Goal: Task Accomplishment & Management: Manage account settings

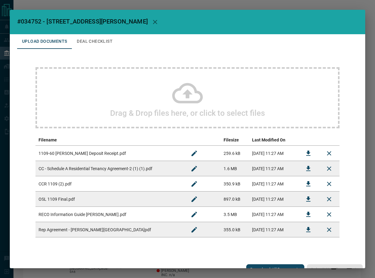
click at [34, 20] on span "#034752 - [STREET_ADDRESS][PERSON_NAME]" at bounding box center [82, 21] width 130 height 7
copy span "034752"
click at [32, 18] on span "#034752 - [STREET_ADDRESS][PERSON_NAME]" at bounding box center [82, 21] width 130 height 7
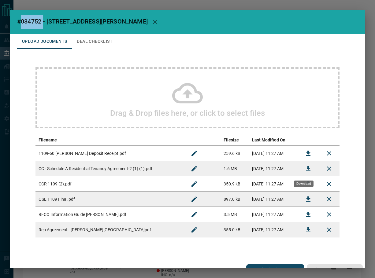
click at [306, 170] on icon "Download" at bounding box center [307, 168] width 7 height 7
click at [304, 231] on icon "Download" at bounding box center [307, 229] width 7 height 7
click at [301, 153] on button "Download" at bounding box center [308, 153] width 15 height 15
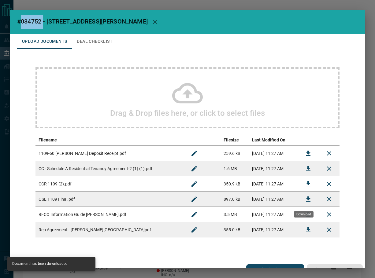
click at [306, 198] on icon "Download" at bounding box center [308, 198] width 4 height 5
click at [94, 42] on button "Deal Checklist" at bounding box center [95, 41] width 46 height 15
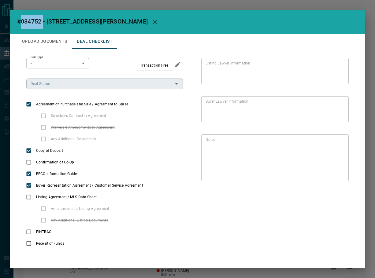
click at [72, 86] on input "Deal Status" at bounding box center [99, 83] width 143 height 7
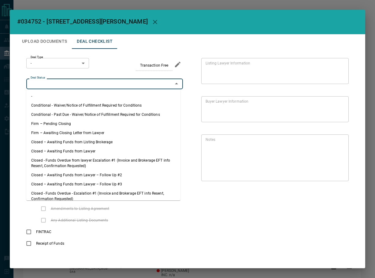
click at [60, 122] on li "Firm – Pending Closing" at bounding box center [103, 123] width 154 height 9
type input "**********"
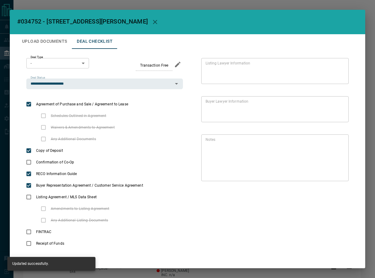
click at [66, 66] on body "Lead Transfers Leads Deals Listings Campaigns Quota Rules Agent Quotas Admin Mo…" at bounding box center [187, 172] width 375 height 344
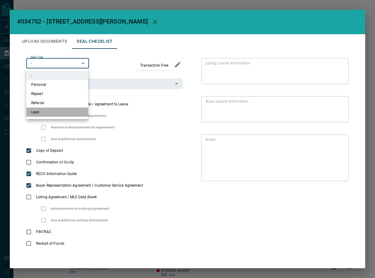
click at [49, 114] on li "Lead" at bounding box center [57, 112] width 62 height 9
type input "*"
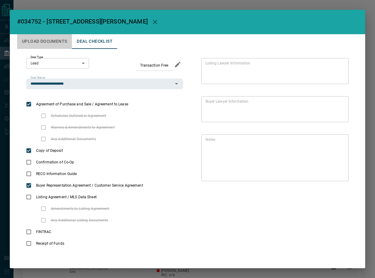
click at [48, 38] on button "Upload Documents" at bounding box center [44, 41] width 55 height 15
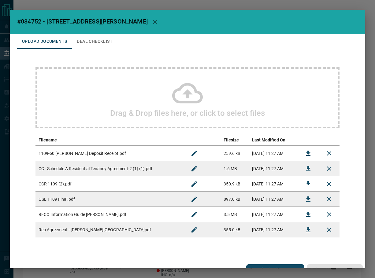
click at [307, 215] on button "Download" at bounding box center [308, 214] width 15 height 15
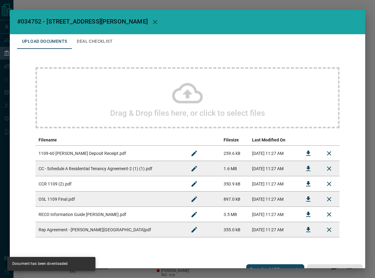
click at [85, 35] on button "Deal Checklist" at bounding box center [95, 41] width 46 height 15
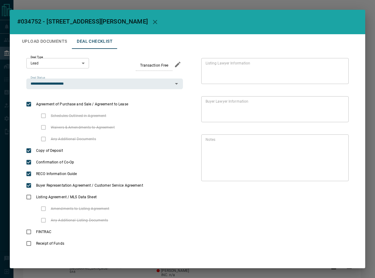
click at [48, 45] on button "Upload Documents" at bounding box center [44, 41] width 55 height 15
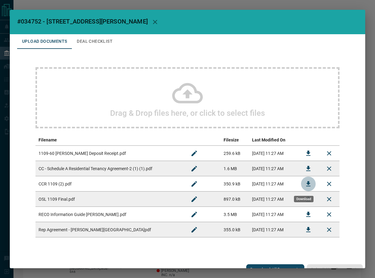
click at [306, 182] on icon "Download" at bounding box center [307, 183] width 7 height 7
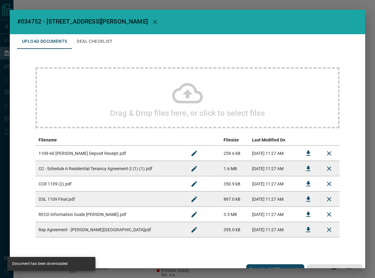
click at [90, 45] on button "Deal Checklist" at bounding box center [95, 41] width 46 height 15
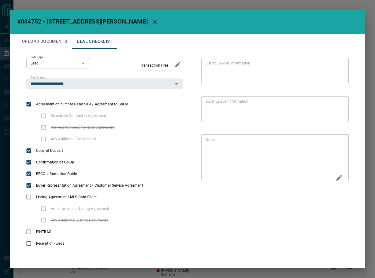
click at [335, 178] on icon "Edit" at bounding box center [338, 177] width 7 height 7
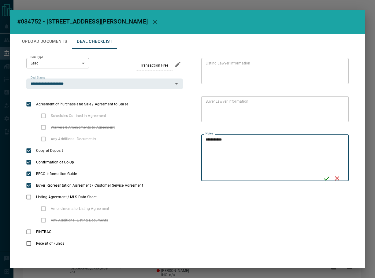
type textarea "**********"
click at [324, 177] on icon "Save" at bounding box center [326, 178] width 7 height 7
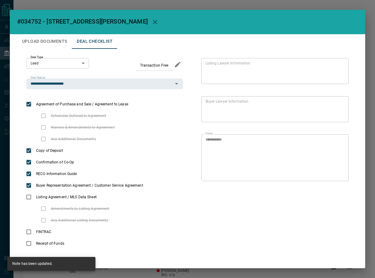
click at [55, 48] on button "Upload Documents" at bounding box center [44, 41] width 55 height 15
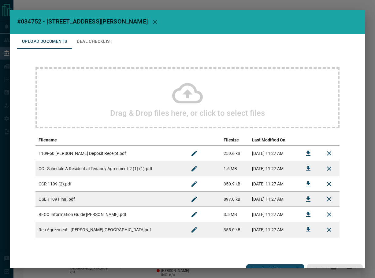
click at [103, 41] on button "Deal Checklist" at bounding box center [95, 41] width 46 height 15
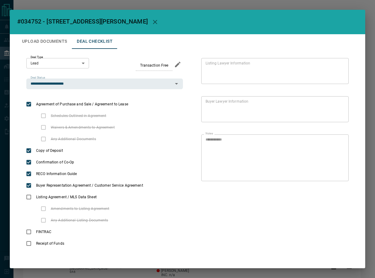
click at [49, 39] on button "Upload Documents" at bounding box center [44, 41] width 55 height 15
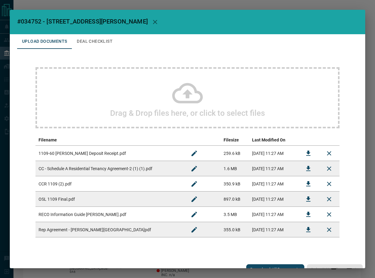
click at [148, 95] on div "Drag & Drop files here, or click to select files" at bounding box center [187, 97] width 304 height 61
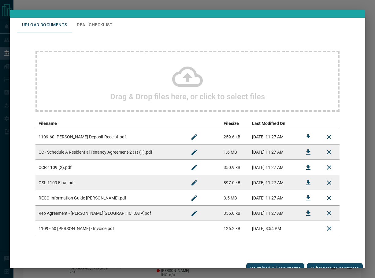
scroll to position [24, 0]
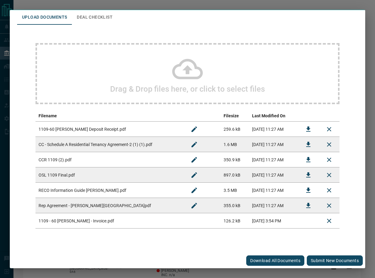
click at [328, 261] on button "Submit new documents" at bounding box center [335, 260] width 56 height 10
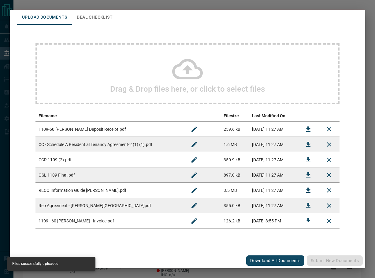
click at [97, 17] on button "Deal Checklist" at bounding box center [95, 17] width 46 height 15
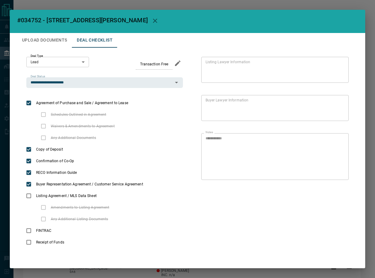
scroll to position [1, 0]
